Goal: Task Accomplishment & Management: Use online tool/utility

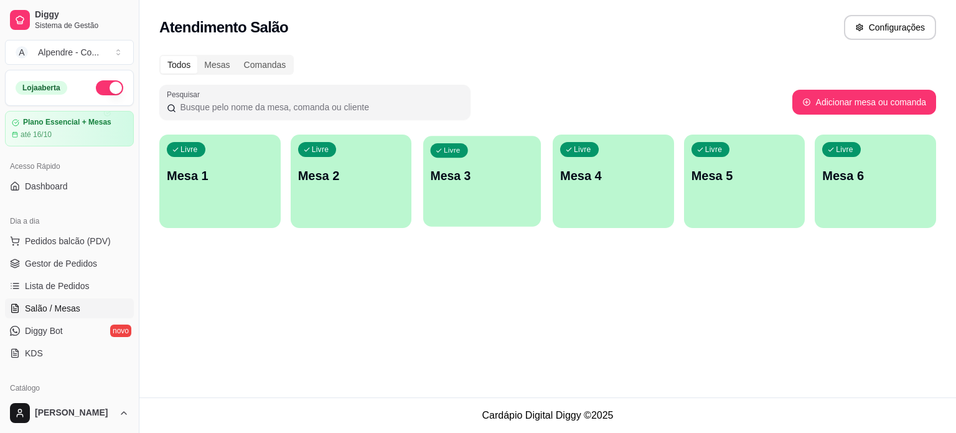
click at [471, 189] on div "Livre Mesa 3" at bounding box center [482, 174] width 118 height 76
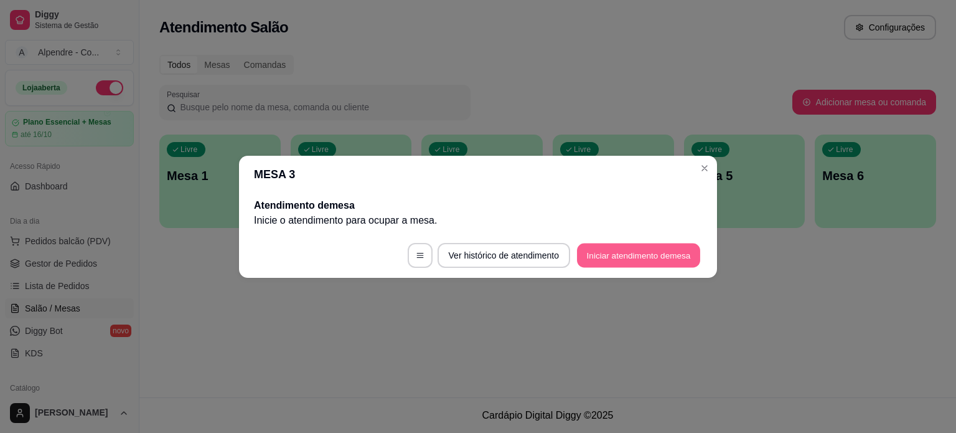
click at [616, 248] on button "Iniciar atendimento de mesa" at bounding box center [638, 255] width 123 height 24
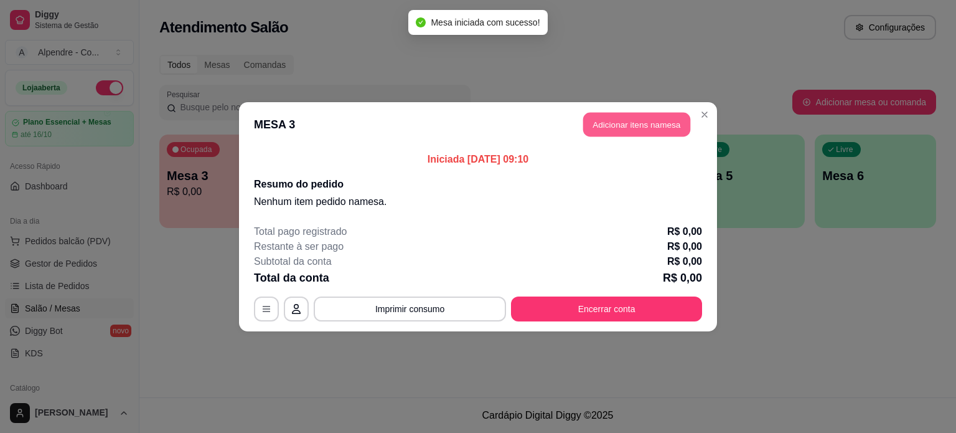
click at [635, 129] on button "Adicionar itens na mesa" at bounding box center [636, 124] width 107 height 24
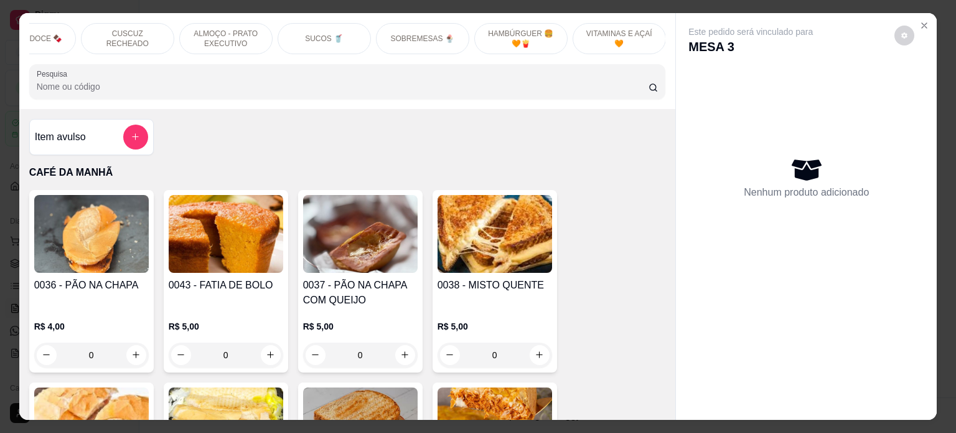
scroll to position [0, 440]
click at [614, 29] on p "VITAMINAS E AÇAÍ 🧡" at bounding box center [619, 39] width 72 height 20
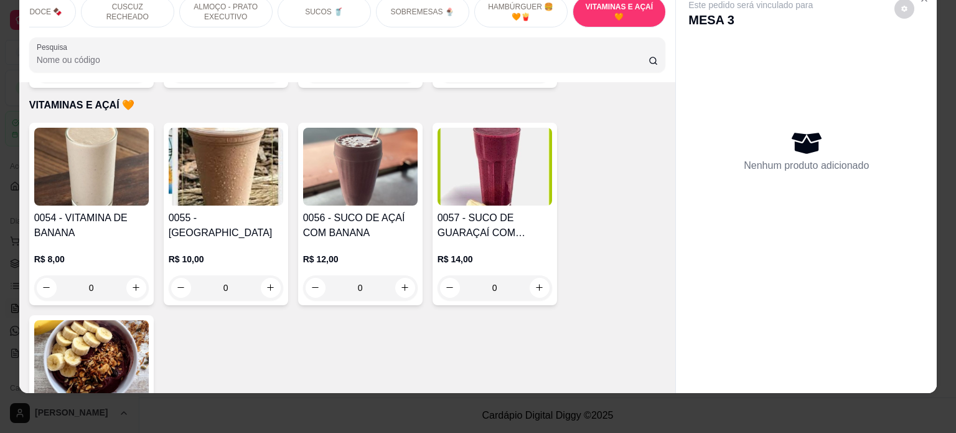
click at [403, 275] on div "0" at bounding box center [360, 287] width 115 height 25
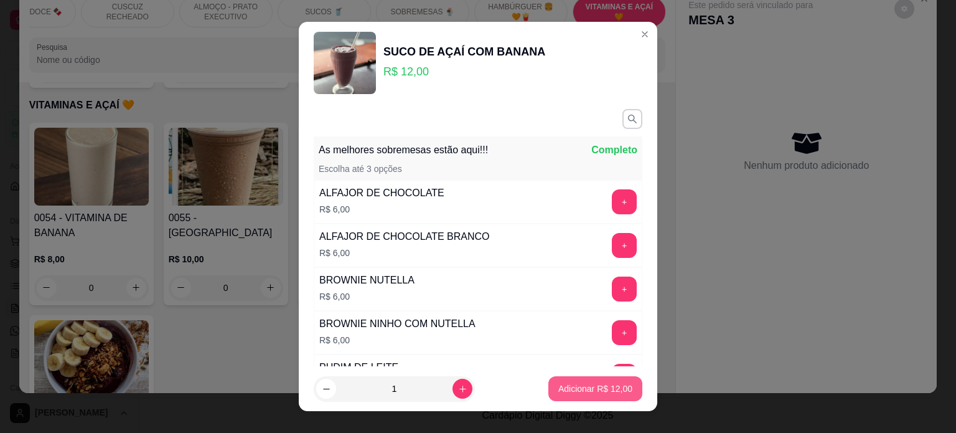
click at [605, 384] on p "Adicionar R$ 12,00" at bounding box center [595, 388] width 74 height 12
type input "1"
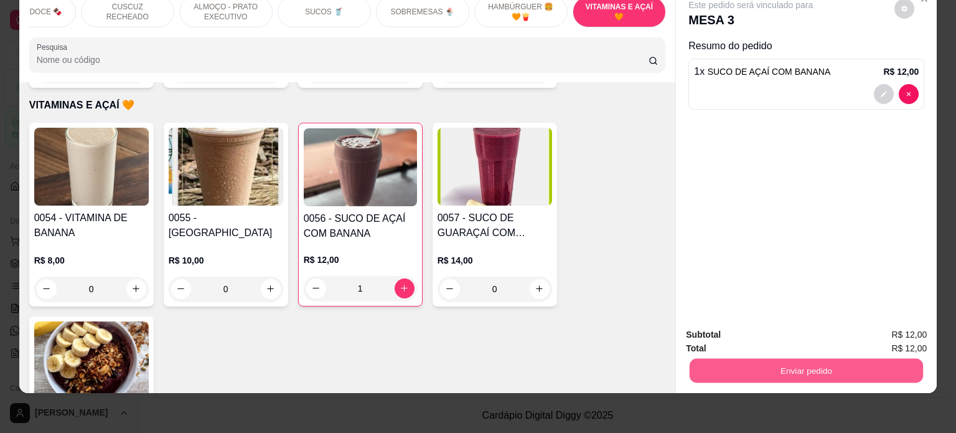
click at [797, 359] on button "Enviar pedido" at bounding box center [806, 371] width 233 height 24
click at [910, 323] on button "Enviar pedido" at bounding box center [894, 329] width 68 height 23
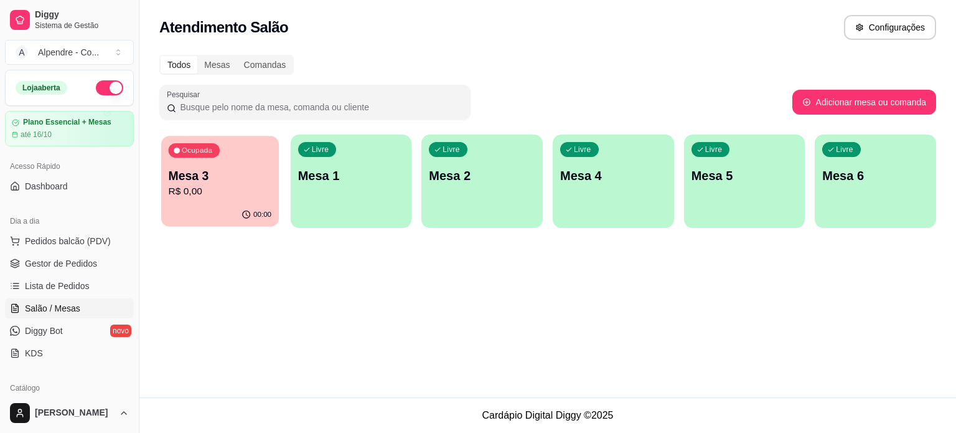
click at [224, 196] on p "R$ 0,00" at bounding box center [220, 191] width 103 height 14
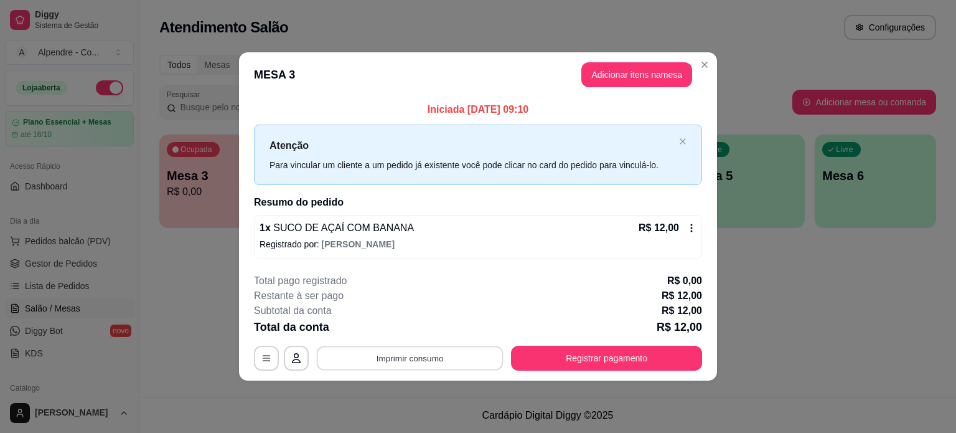
click at [444, 359] on button "Imprimir consumo" at bounding box center [410, 358] width 187 height 24
click at [426, 328] on button "Impressora container" at bounding box center [411, 328] width 87 height 19
click at [707, 75] on header "MESA 3 Adicionar itens na mesa" at bounding box center [478, 74] width 478 height 45
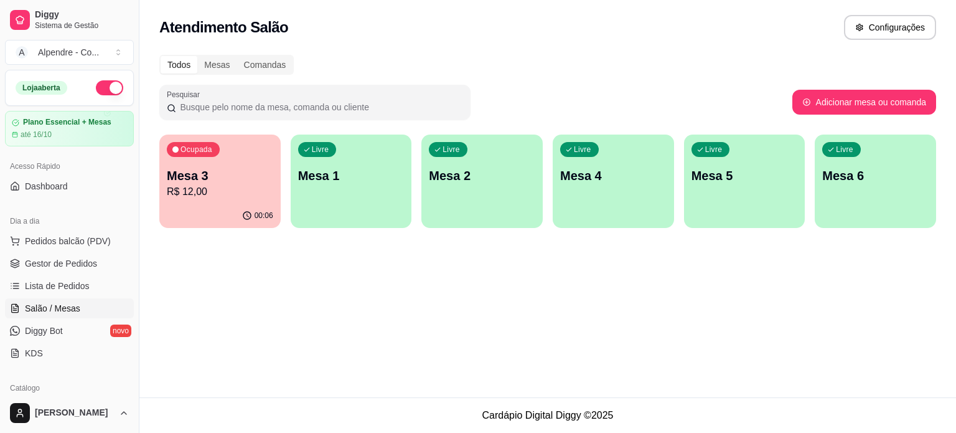
click at [707, 64] on div "Todos Mesas Comandas" at bounding box center [547, 65] width 777 height 20
click at [47, 258] on span "Gestor de Pedidos" at bounding box center [61, 263] width 72 height 12
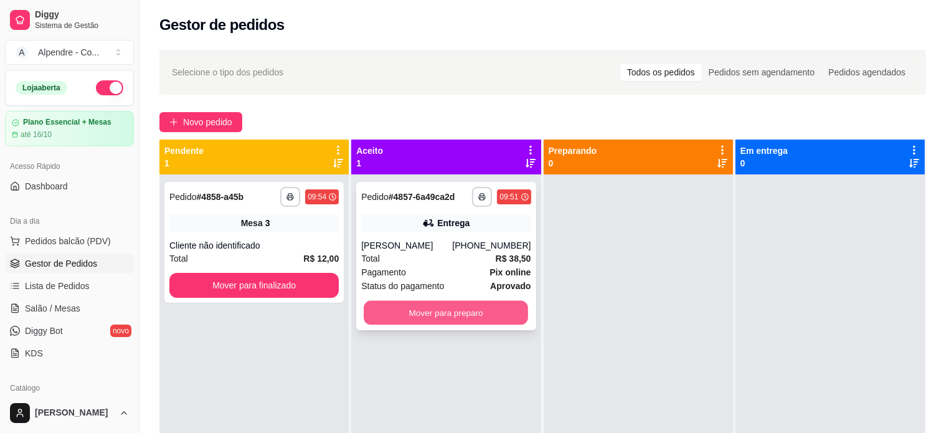
click at [478, 321] on button "Mover para preparo" at bounding box center [446, 313] width 164 height 24
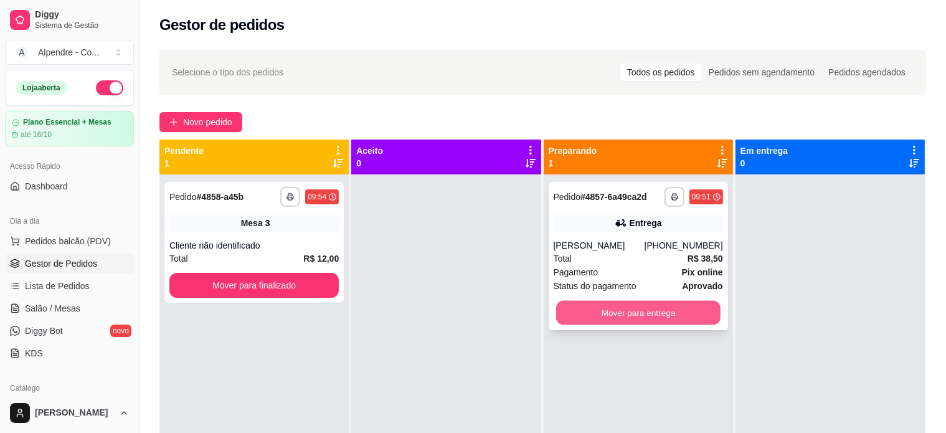
click at [612, 301] on button "Mover para entrega" at bounding box center [638, 313] width 164 height 24
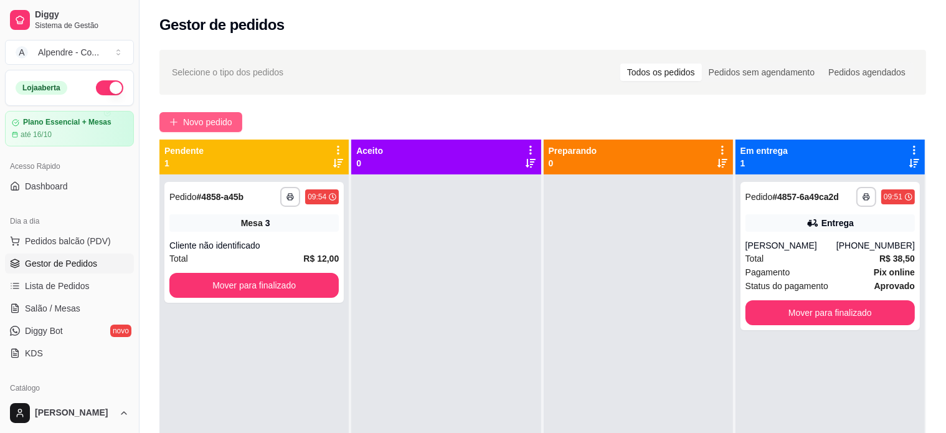
click at [224, 113] on button "Novo pedido" at bounding box center [200, 122] width 83 height 20
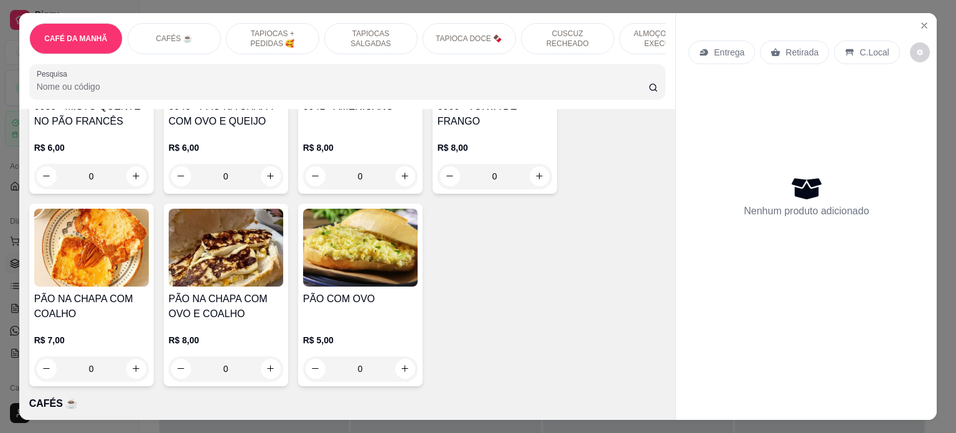
scroll to position [374, 0]
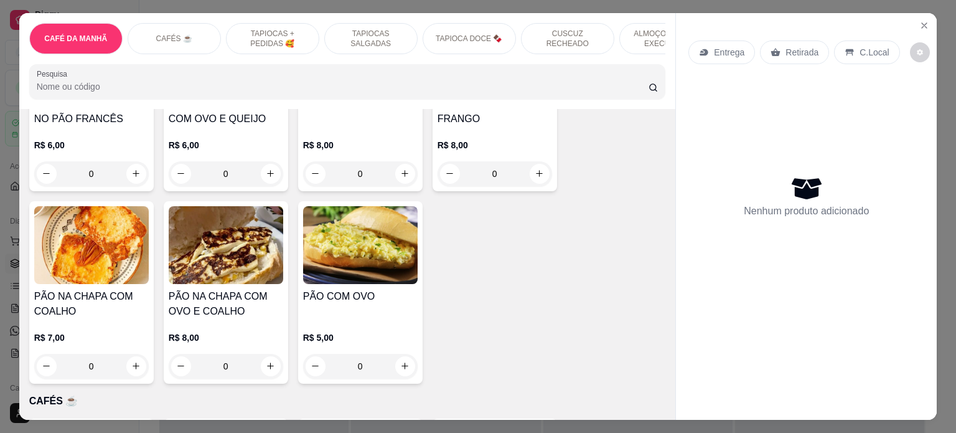
click at [262, 32] on p "TAPIOCAS + PEDIDAS 🥰" at bounding box center [273, 39] width 72 height 20
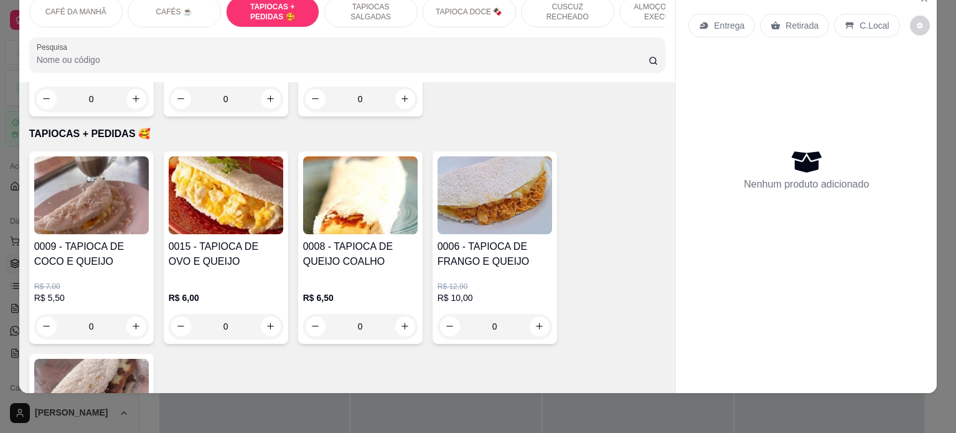
scroll to position [1005, 0]
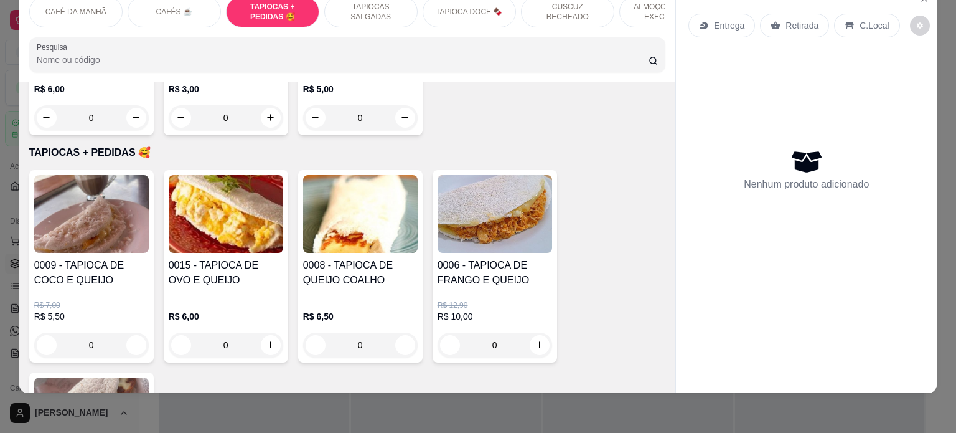
click at [403, 339] on div "0" at bounding box center [360, 344] width 115 height 25
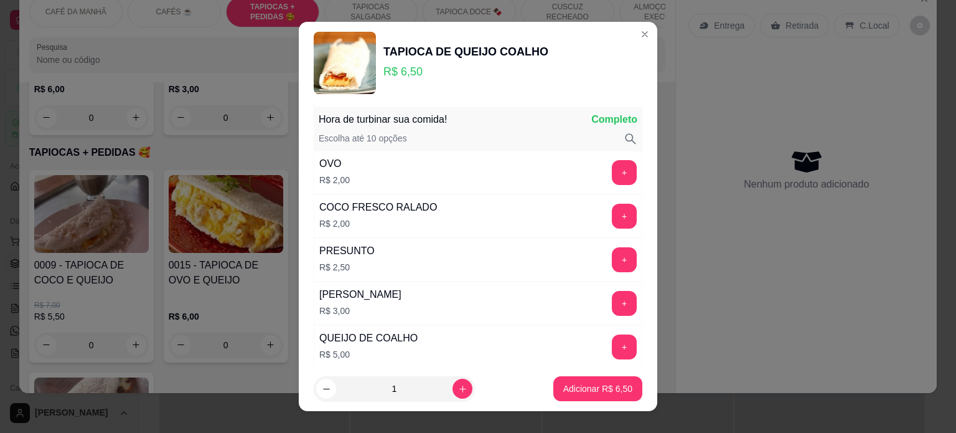
scroll to position [1556, 0]
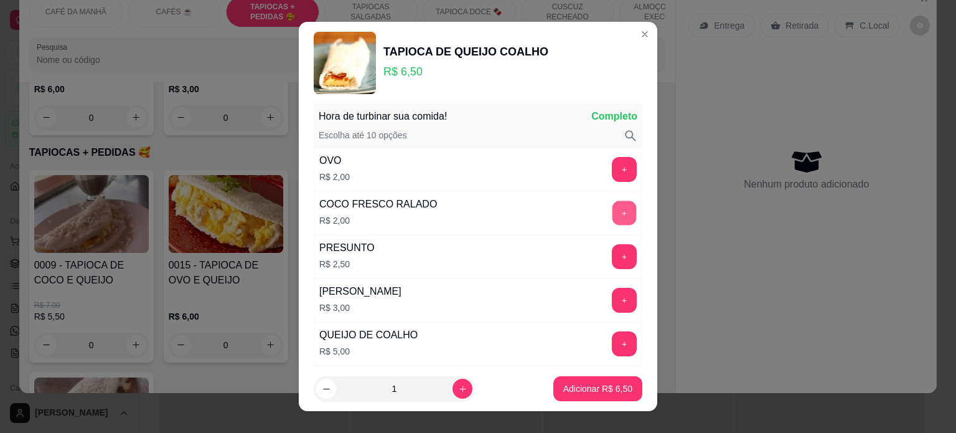
click at [613, 200] on button "+" at bounding box center [625, 212] width 24 height 24
click at [595, 395] on button "Adicionar R$ 8,50" at bounding box center [597, 388] width 89 height 25
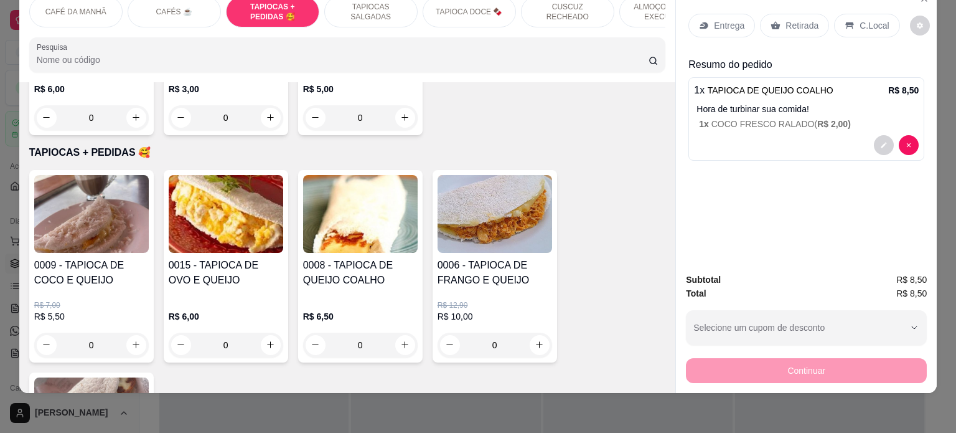
click at [715, 19] on p "Entrega" at bounding box center [729, 25] width 31 height 12
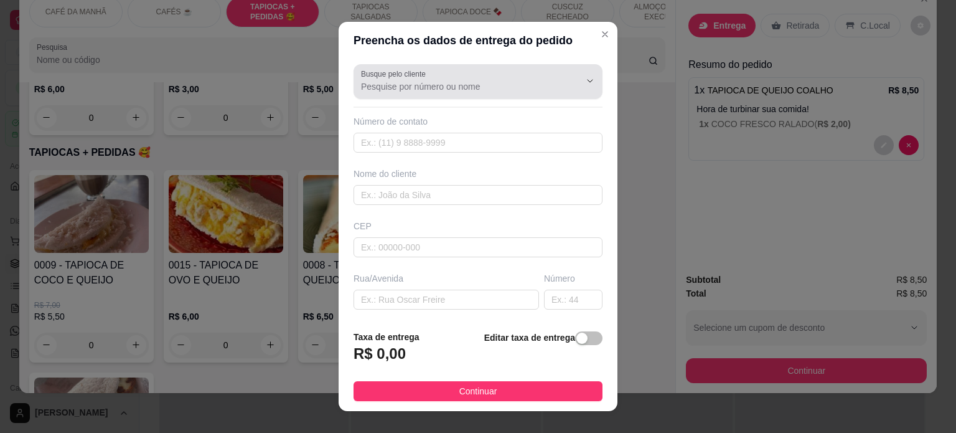
click at [441, 84] on input "Busque pelo cliente" at bounding box center [460, 86] width 199 height 12
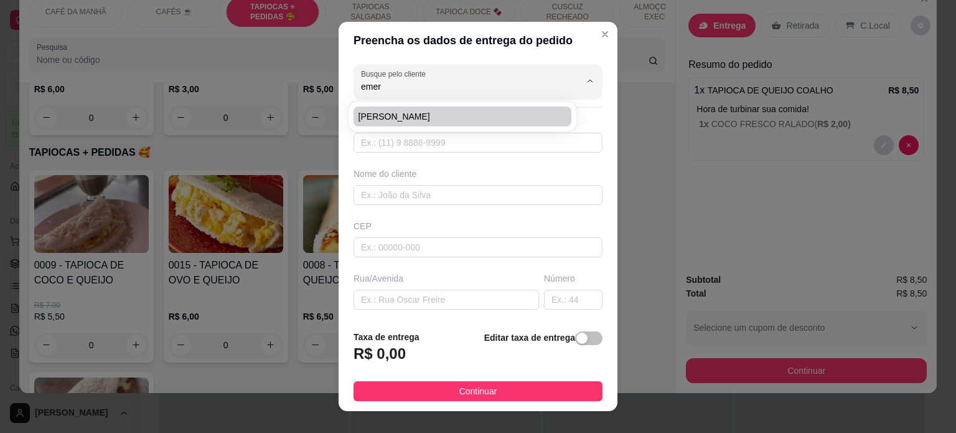
click at [436, 113] on span "[PERSON_NAME]" at bounding box center [456, 116] width 195 height 12
type input "[PERSON_NAME]"
type input "83987470183"
type input "[PERSON_NAME]"
type input "58040411"
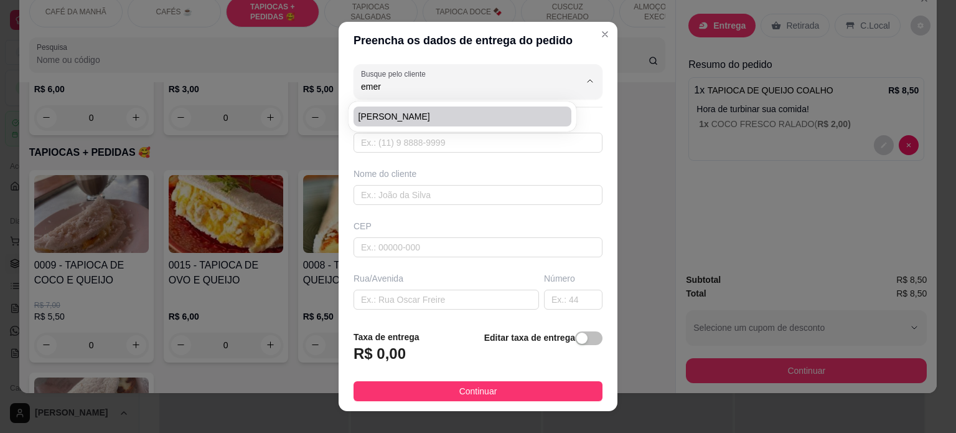
type input "[GEOGRAPHIC_DATA][PERSON_NAME]"
type input "568"
type input "[PERSON_NAME]"
type input "Contabiliza [PERSON_NAME], próximo ao [GEOGRAPHIC_DATA]"
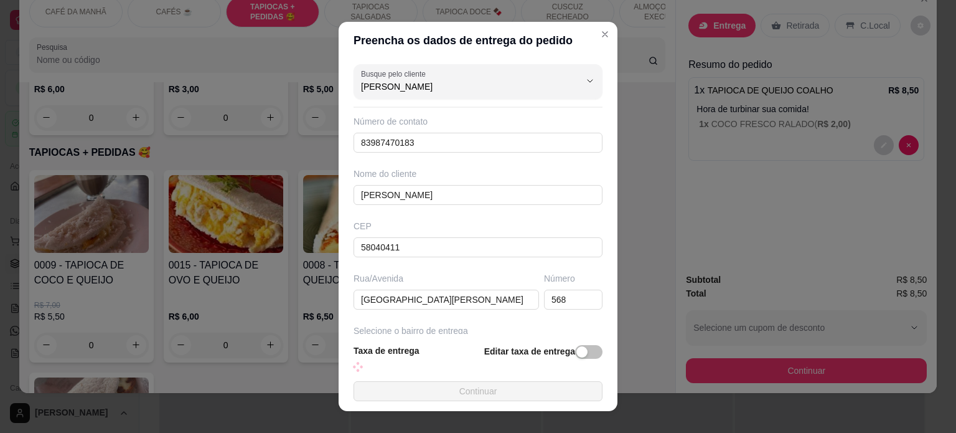
type input "[PERSON_NAME]"
click at [456, 399] on button "Continuar" at bounding box center [478, 391] width 249 height 20
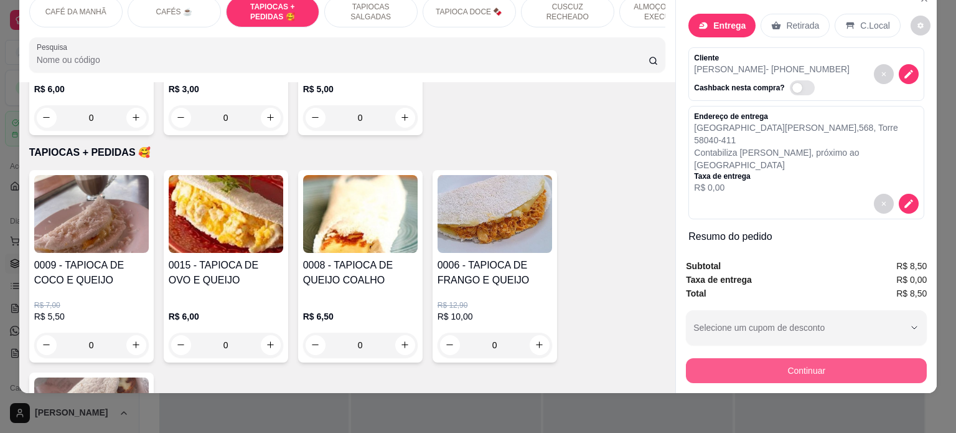
click at [802, 361] on button "Continuar" at bounding box center [806, 370] width 241 height 25
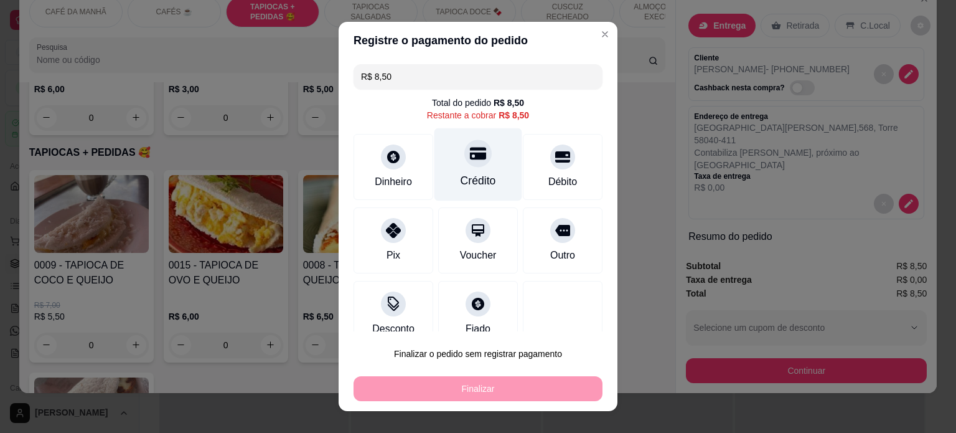
click at [448, 159] on div "Crédito" at bounding box center [479, 164] width 88 height 73
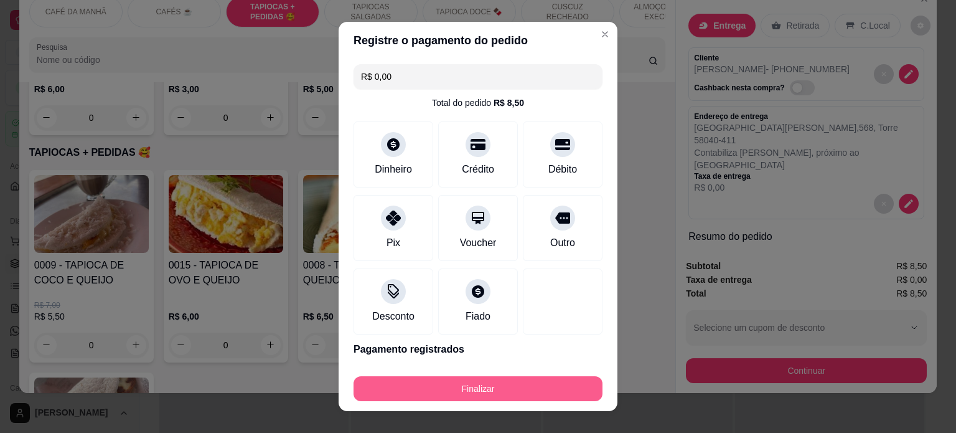
click at [466, 397] on button "Finalizar" at bounding box center [478, 388] width 249 height 25
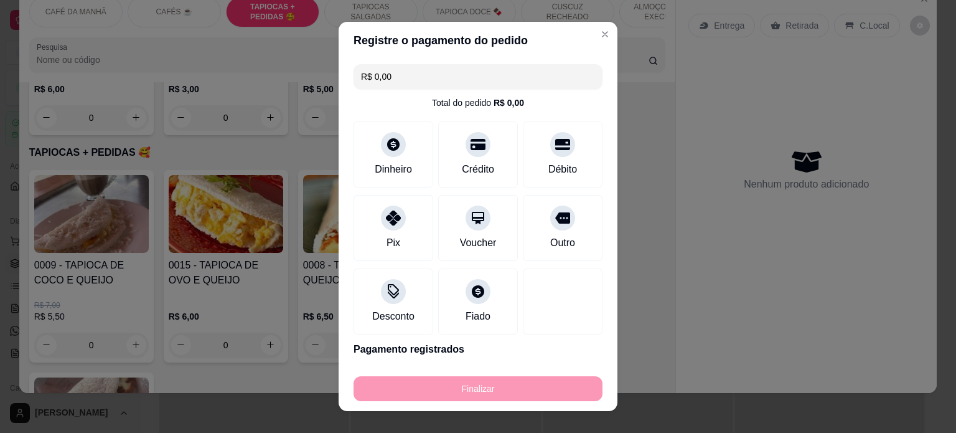
type input "-R$ 8,50"
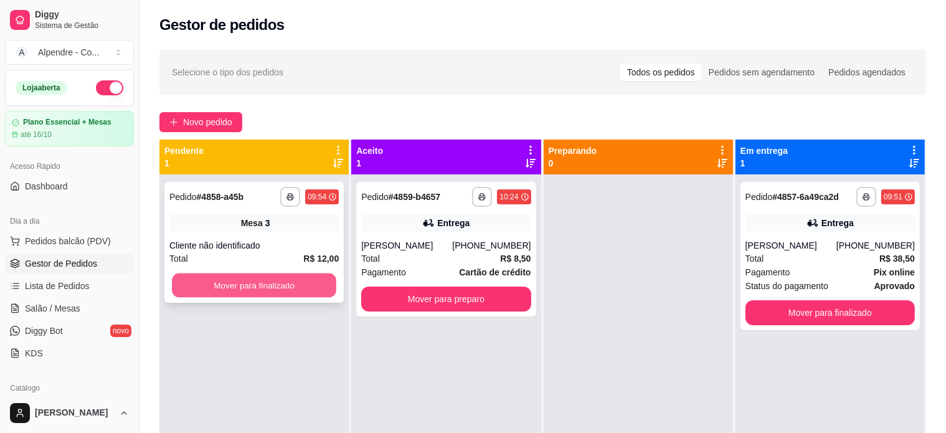
click at [281, 286] on button "Mover para finalizado" at bounding box center [254, 285] width 164 height 24
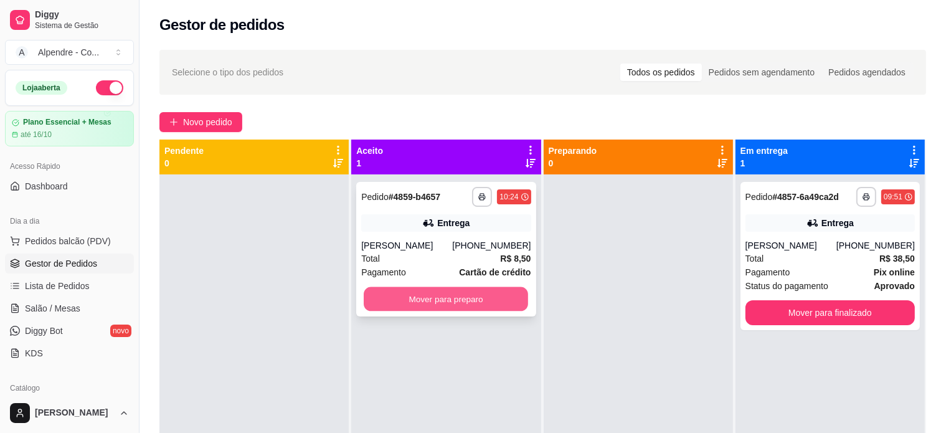
click at [455, 301] on button "Mover para preparo" at bounding box center [446, 299] width 164 height 24
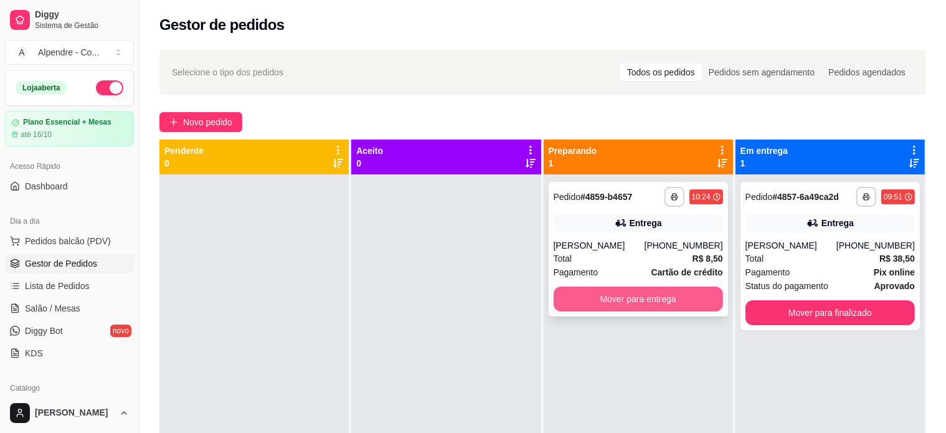
click at [608, 305] on button "Mover para entrega" at bounding box center [637, 298] width 169 height 25
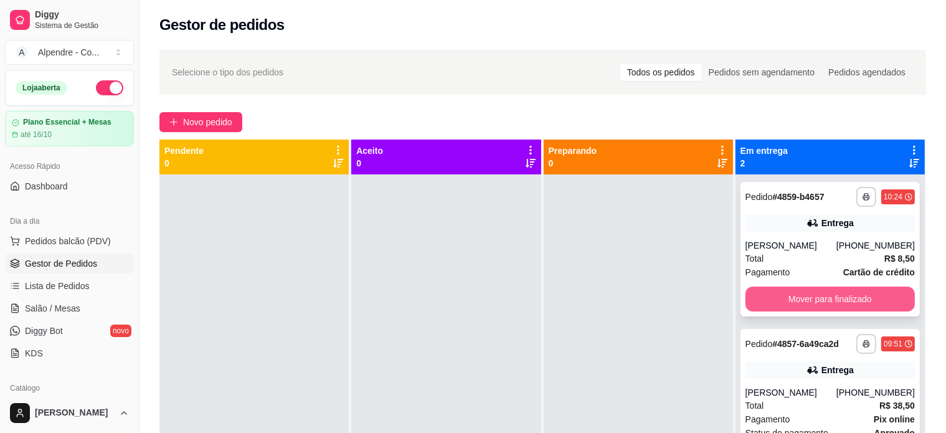
click at [795, 303] on button "Mover para finalizado" at bounding box center [829, 298] width 169 height 25
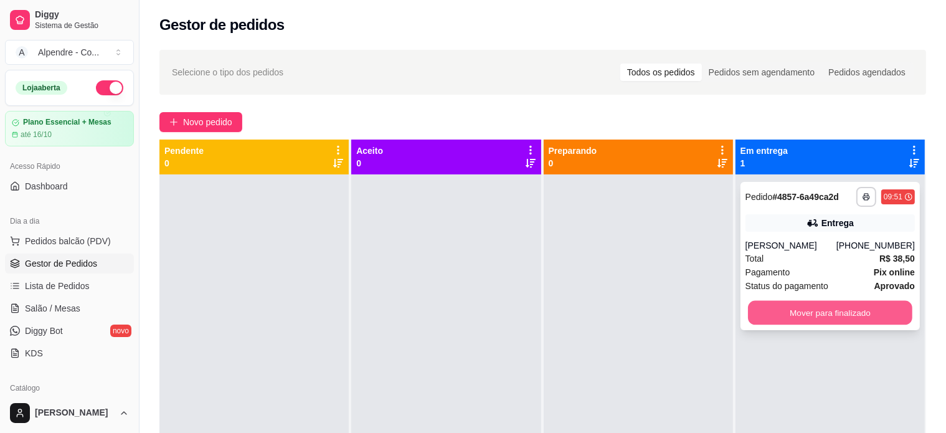
click at [794, 313] on button "Mover para finalizado" at bounding box center [830, 313] width 164 height 24
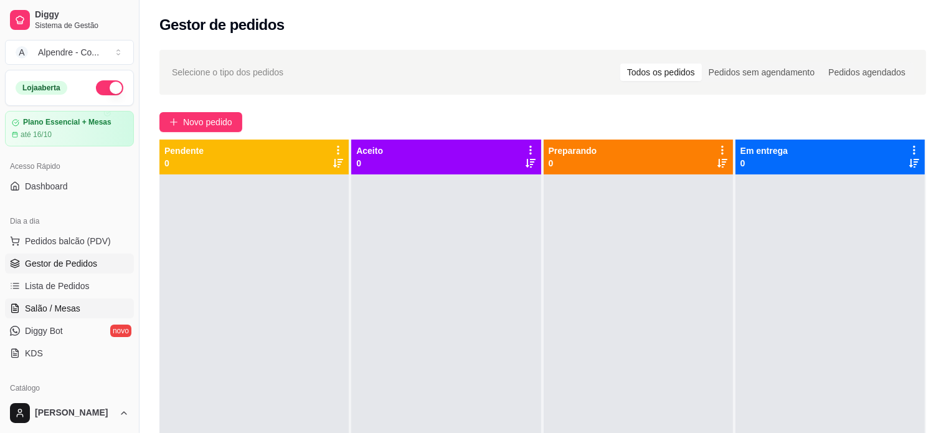
click at [45, 299] on link "Salão / Mesas" at bounding box center [69, 308] width 129 height 20
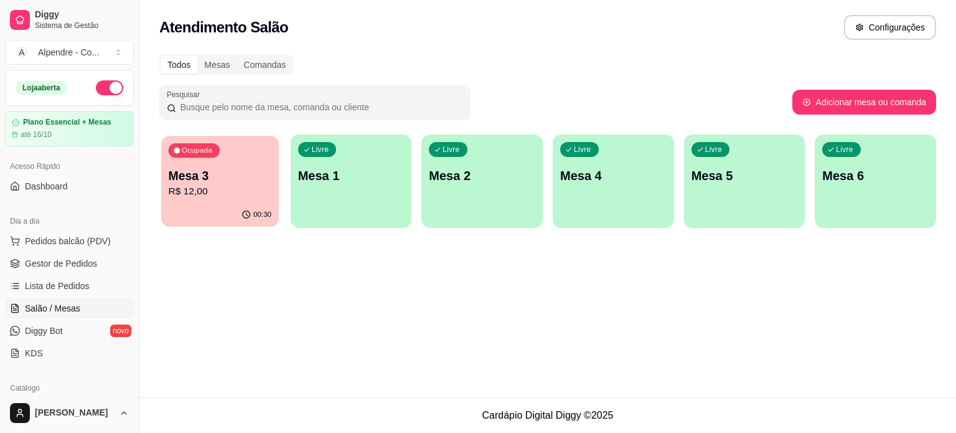
click at [256, 181] on p "Mesa 3" at bounding box center [220, 175] width 103 height 17
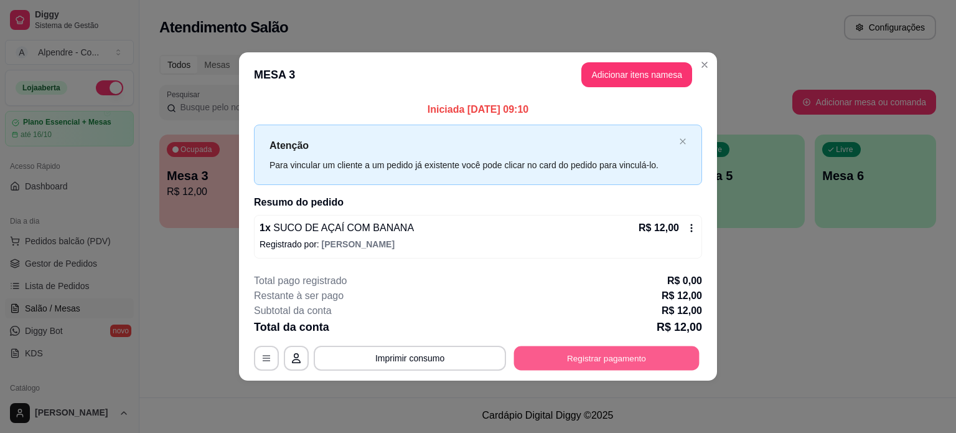
click at [600, 358] on button "Registrar pagamento" at bounding box center [607, 358] width 186 height 24
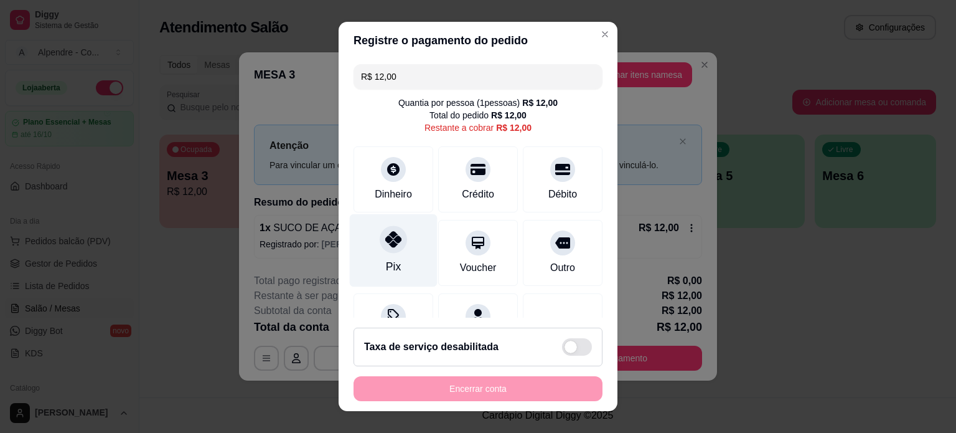
click at [378, 253] on div "Pix" at bounding box center [394, 250] width 88 height 73
type input "R$ 0,00"
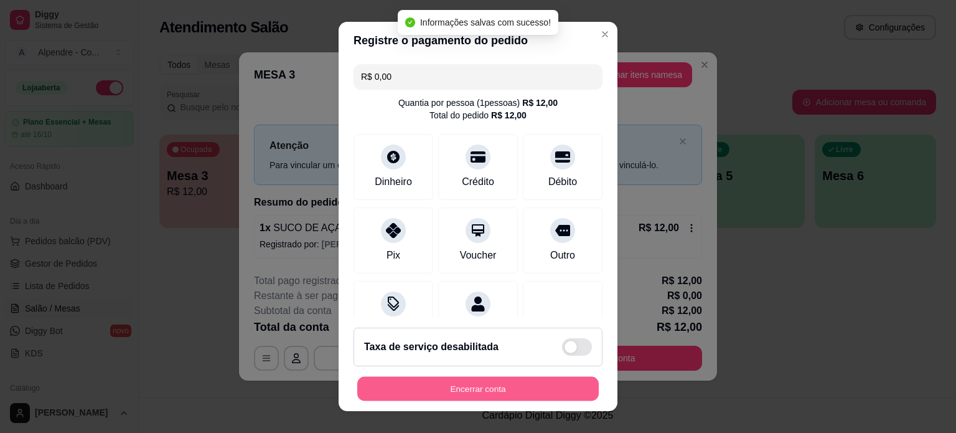
click at [491, 393] on button "Encerrar conta" at bounding box center [478, 389] width 242 height 24
